Goal: Task Accomplishment & Management: Use online tool/utility

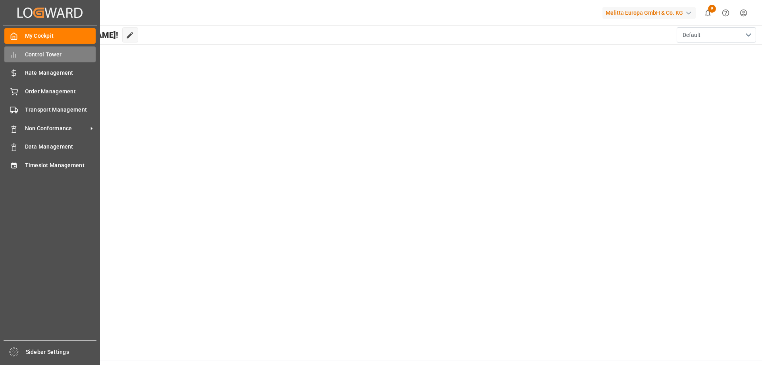
click at [62, 52] on span "Control Tower" at bounding box center [60, 54] width 71 height 8
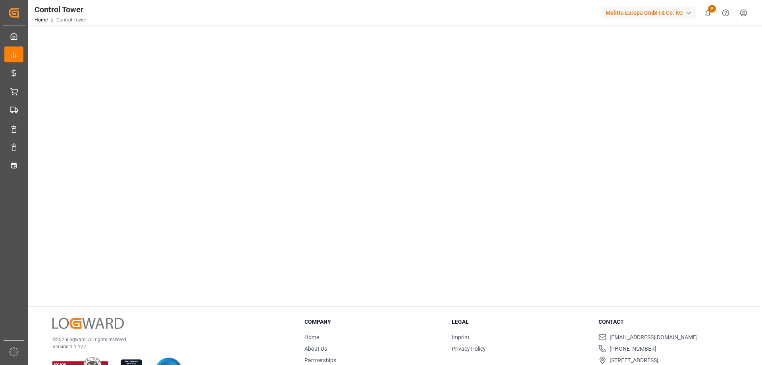
scroll to position [115, 0]
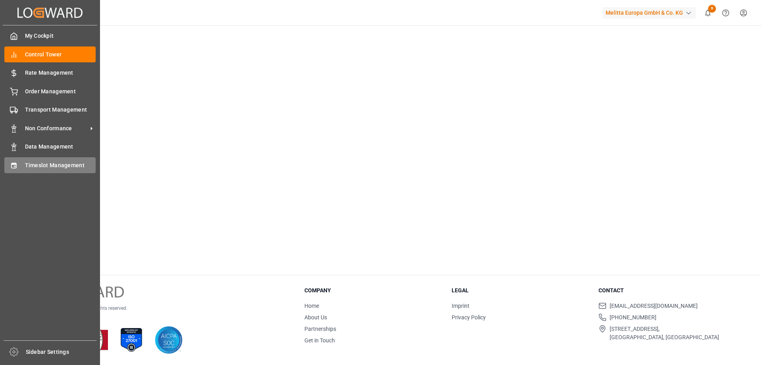
click at [47, 168] on span "Timeslot Management" at bounding box center [60, 165] width 71 height 8
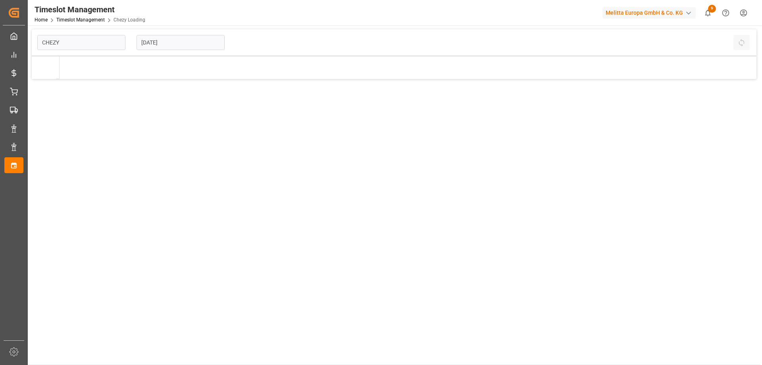
type input "Chezy Loading"
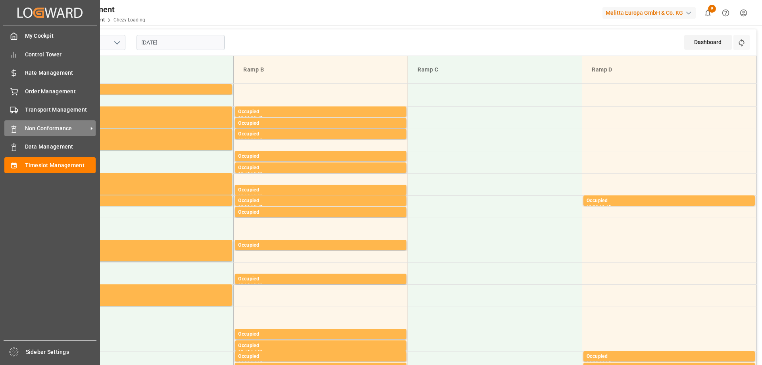
click at [56, 125] on span "Non Conformance" at bounding box center [56, 128] width 63 height 8
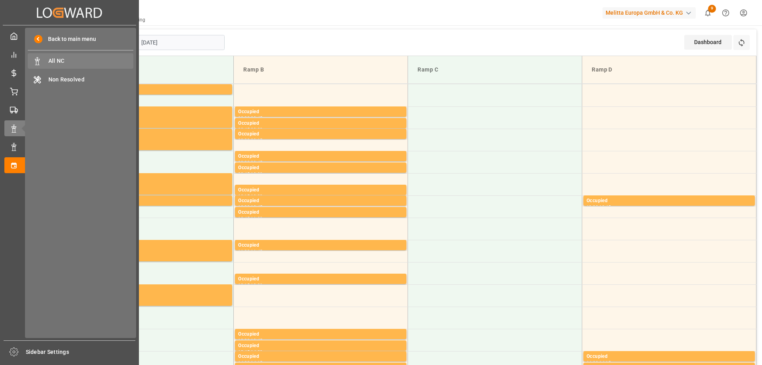
click at [75, 62] on span "All NC" at bounding box center [90, 61] width 85 height 8
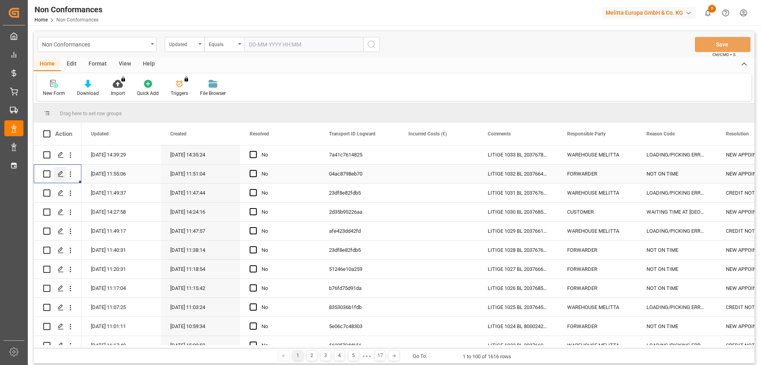
click at [60, 172] on icon "Press SPACE to select this row." at bounding box center [61, 174] width 6 height 6
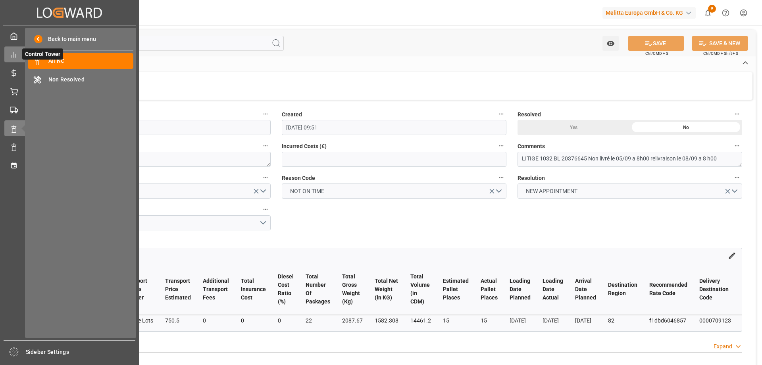
click at [10, 55] on icon at bounding box center [14, 55] width 8 height 8
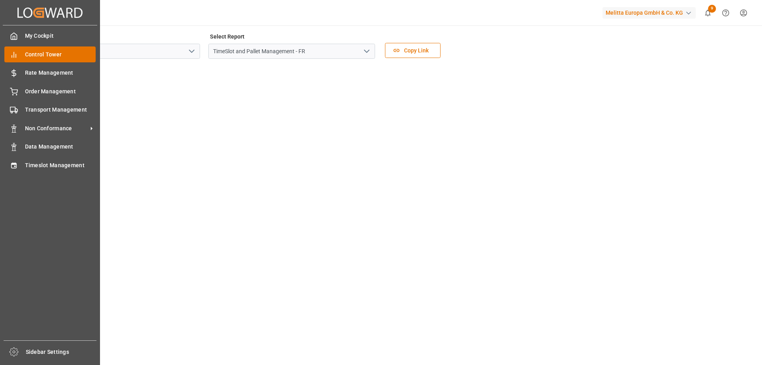
click at [52, 54] on span "Control Tower" at bounding box center [60, 54] width 71 height 8
click at [33, 166] on span "Timeslot Management" at bounding box center [60, 165] width 71 height 8
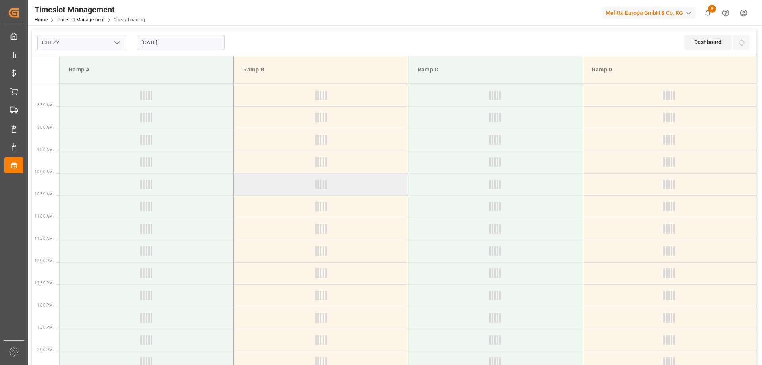
type input "Chezy Loading"
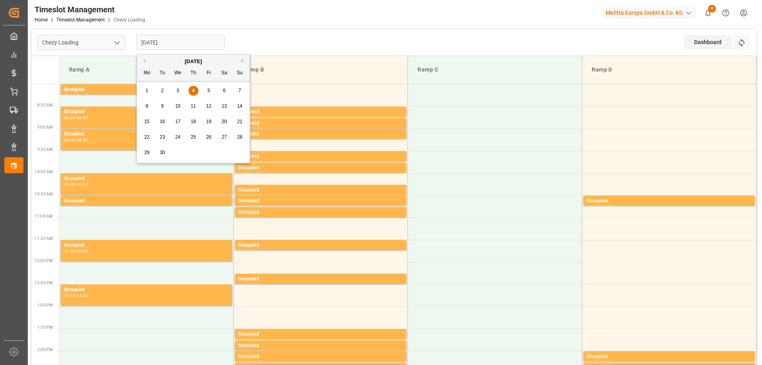
click at [178, 42] on input "[DATE]" at bounding box center [181, 42] width 88 height 15
click at [180, 89] on div "3" at bounding box center [178, 91] width 10 height 10
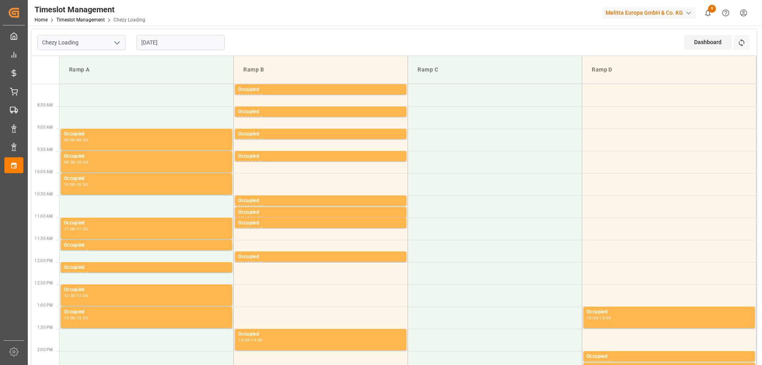
click at [185, 38] on input "[DATE]" at bounding box center [181, 42] width 88 height 15
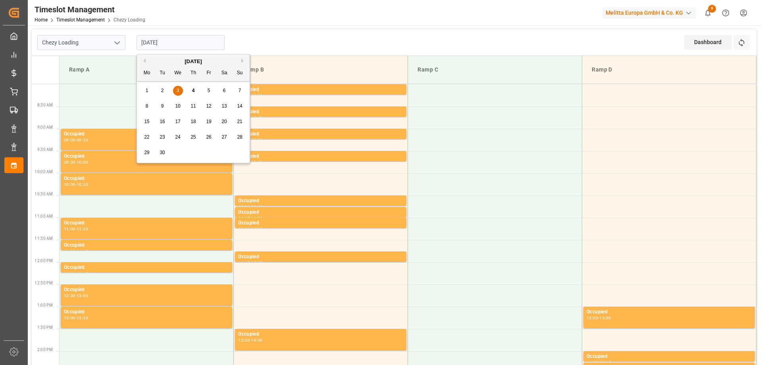
click at [157, 86] on div "1 2 3 4 5 6 7" at bounding box center [193, 90] width 108 height 15
click at [162, 89] on span "2" at bounding box center [162, 91] width 3 height 6
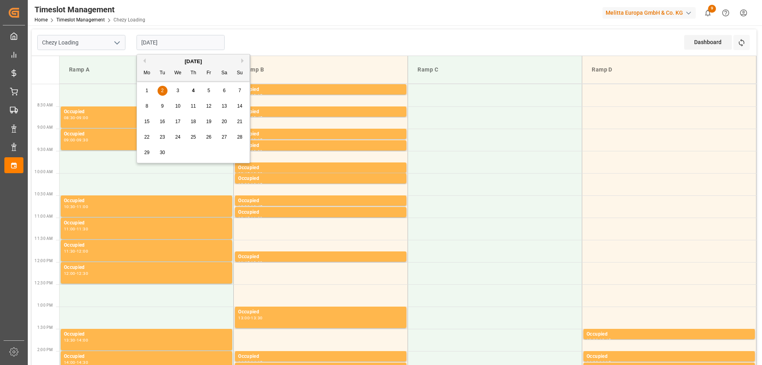
click at [190, 40] on input "02-09-2025" at bounding box center [181, 42] width 88 height 15
click at [179, 92] on div "3" at bounding box center [178, 91] width 10 height 10
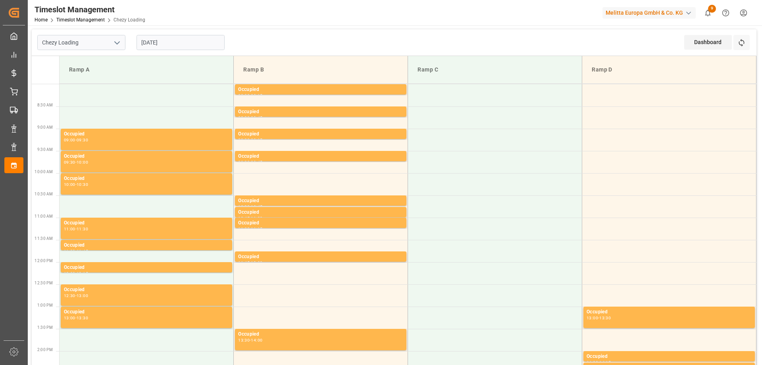
click at [174, 39] on input "[DATE]" at bounding box center [181, 42] width 88 height 15
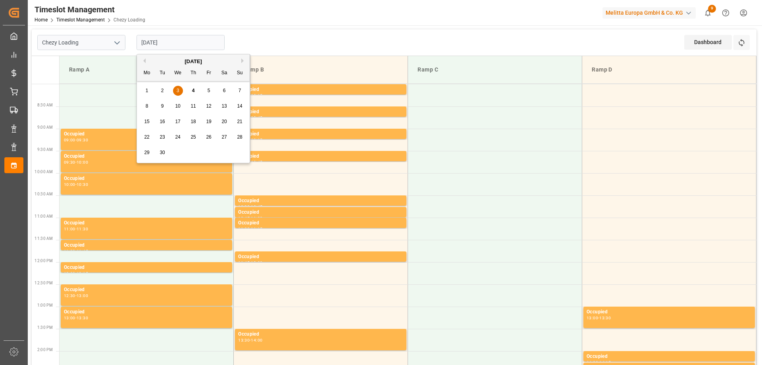
click at [193, 88] on span "4" at bounding box center [193, 91] width 3 height 6
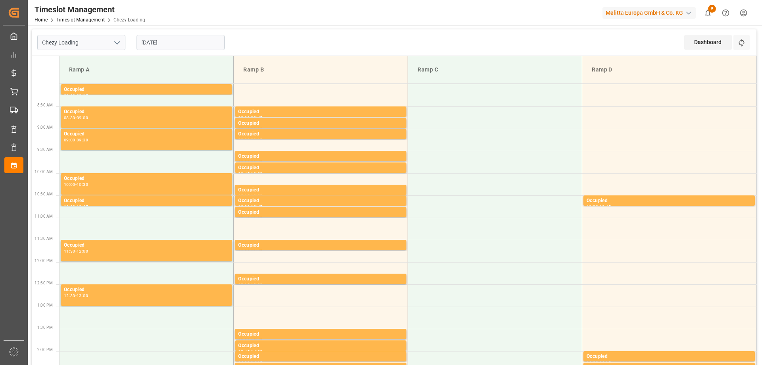
click at [184, 49] on input "[DATE]" at bounding box center [181, 42] width 88 height 15
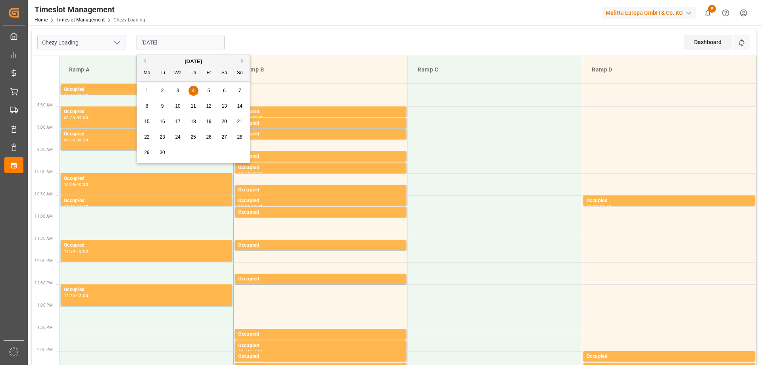
click at [210, 91] on div "5" at bounding box center [209, 91] width 10 height 10
type input "05-09-2025"
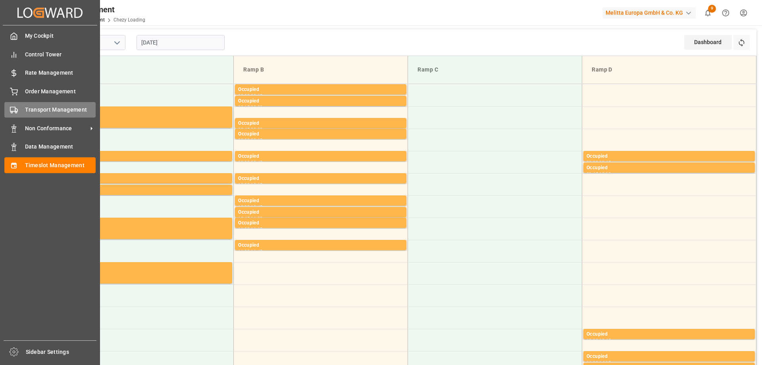
click at [54, 104] on div "Transport Management Transport Management" at bounding box center [49, 109] width 91 height 15
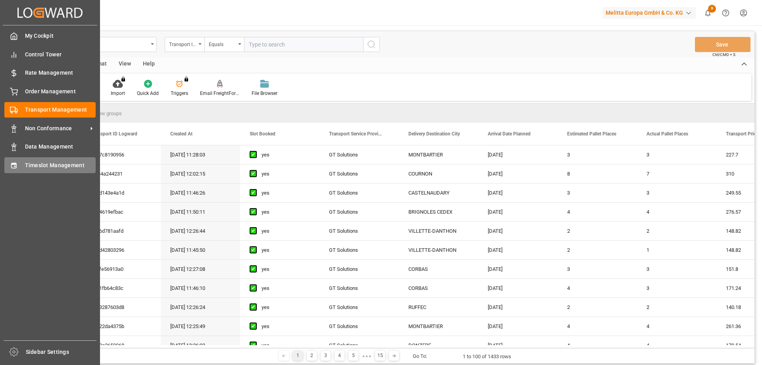
click at [42, 162] on span "Timeslot Management" at bounding box center [60, 165] width 71 height 8
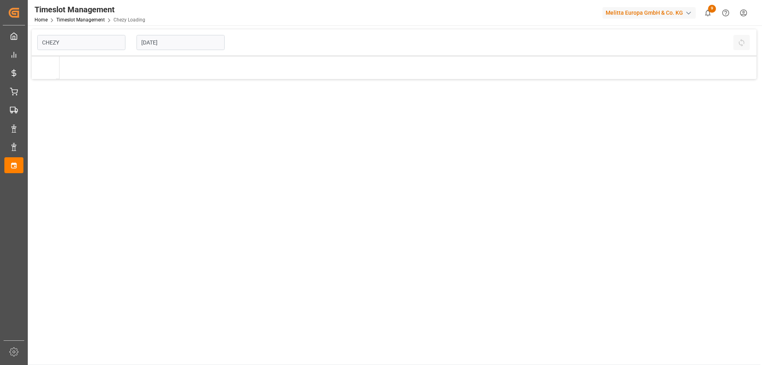
type input "Chezy Loading"
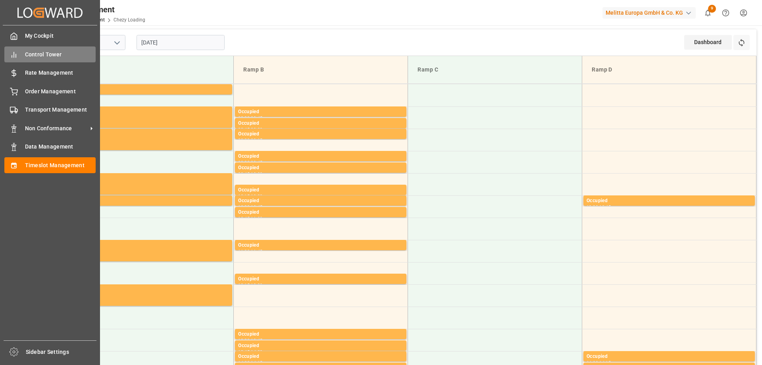
click at [52, 50] on span "Control Tower" at bounding box center [60, 54] width 71 height 8
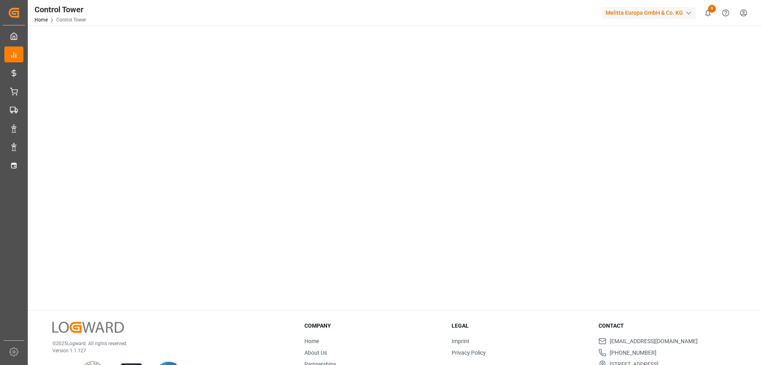
scroll to position [115, 0]
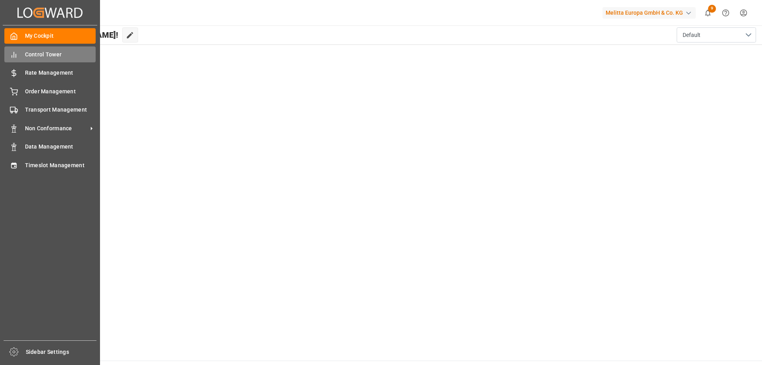
click at [64, 56] on span "Control Tower" at bounding box center [60, 54] width 71 height 8
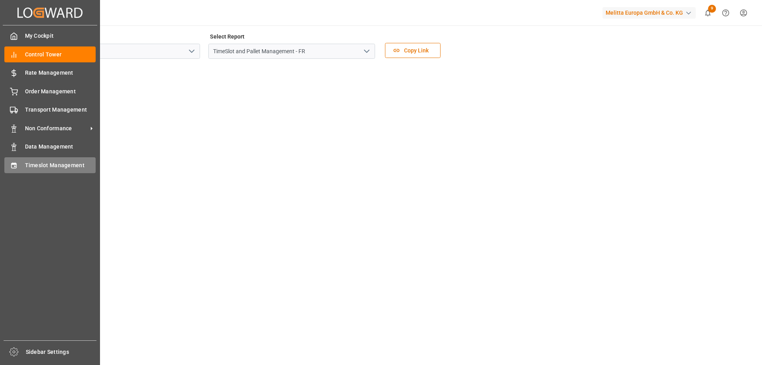
click at [40, 166] on span "Timeslot Management" at bounding box center [60, 165] width 71 height 8
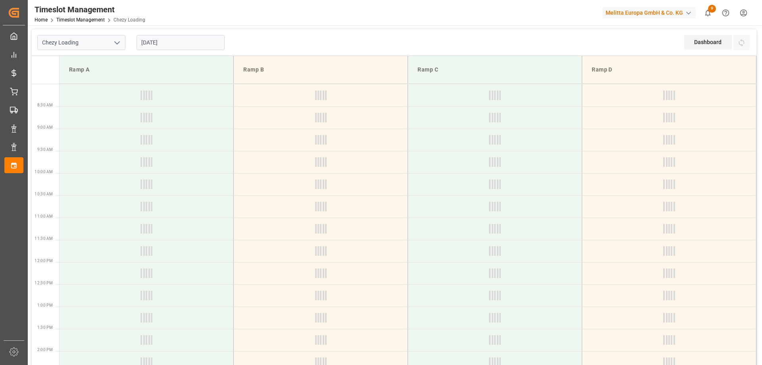
type input "Chezy Loading"
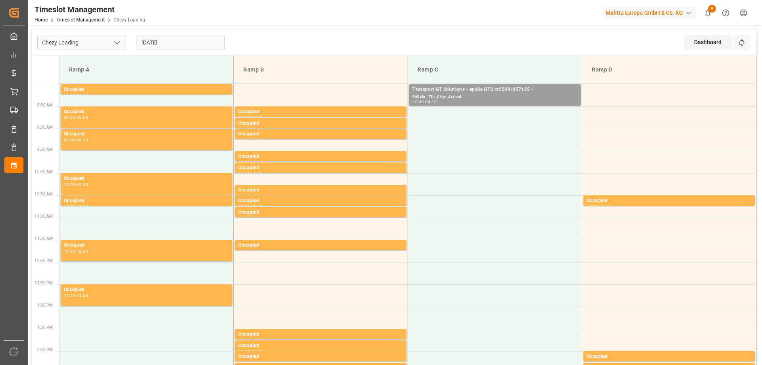
click at [475, 94] on div "Pallets: ,TU: ,City: ,Arrival:" at bounding box center [494, 97] width 165 height 7
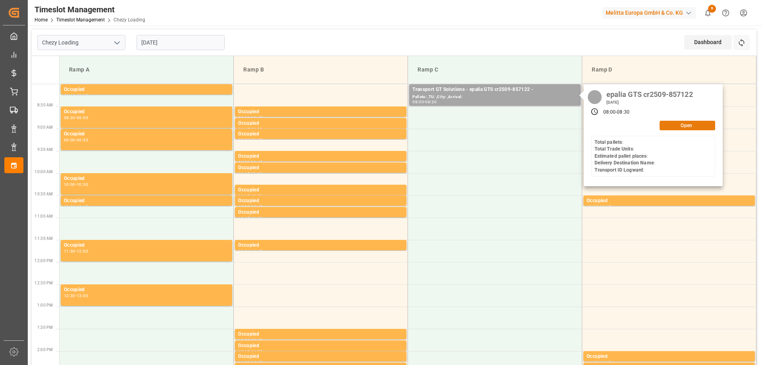
click at [678, 121] on button "Open" at bounding box center [688, 126] width 56 height 10
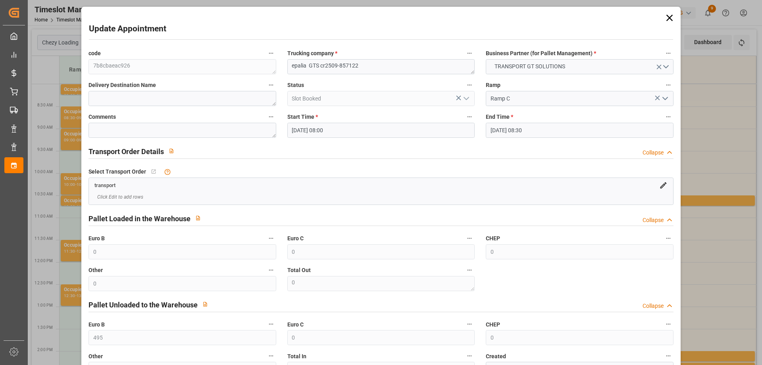
click at [666, 20] on icon at bounding box center [669, 17] width 11 height 11
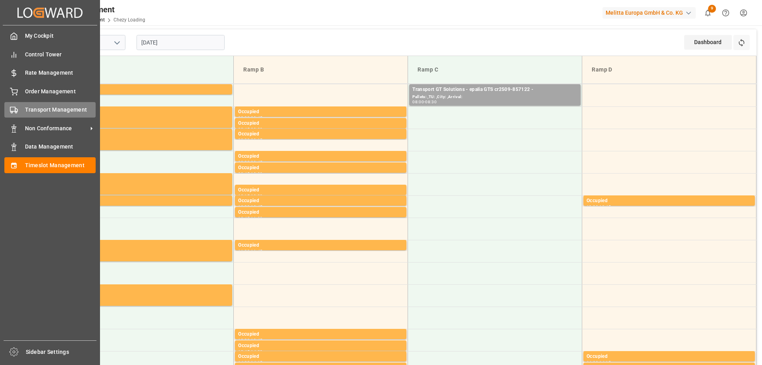
click at [20, 111] on div "Transport Management Transport Management" at bounding box center [49, 109] width 91 height 15
